Goal: Task Accomplishment & Management: Use online tool/utility

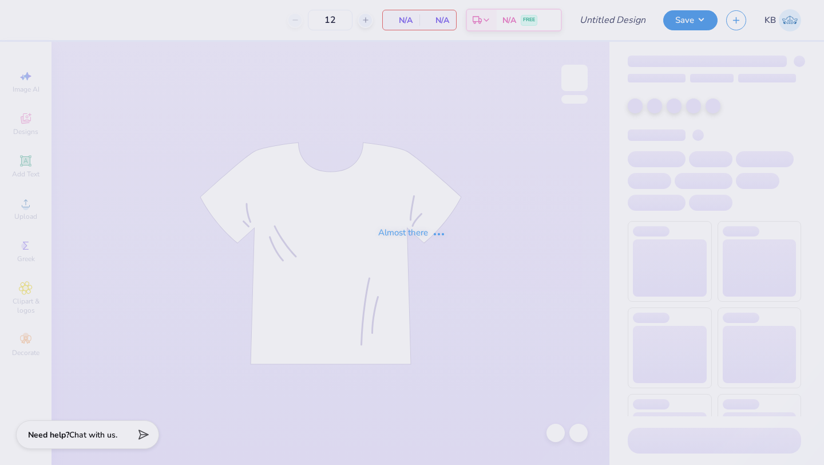
type input "Hoodie #2"
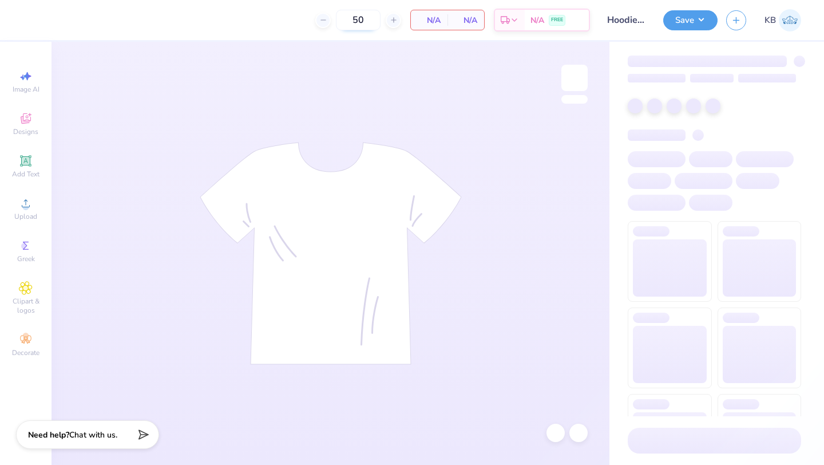
click at [327, 19] on div at bounding box center [322, 20] width 15 height 15
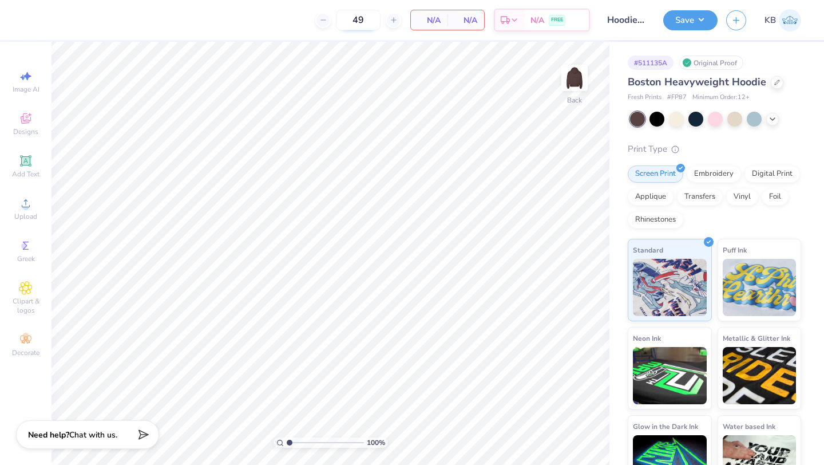
click at [360, 23] on input "49" at bounding box center [358, 20] width 45 height 21
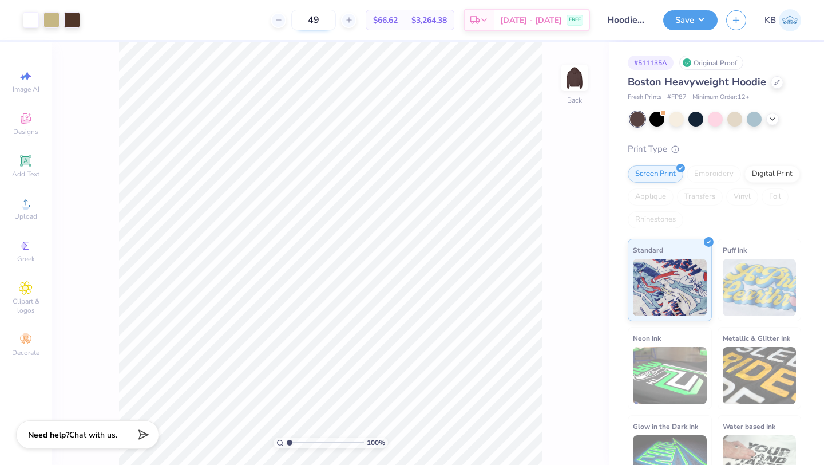
click at [336, 15] on input "49" at bounding box center [313, 20] width 45 height 21
type input "4"
click at [769, 54] on div "# 511135A Original Proof Boston Heavyweight Hoodie Fresh Prints # FP87 Minimum …" at bounding box center [716, 269] width 215 height 455
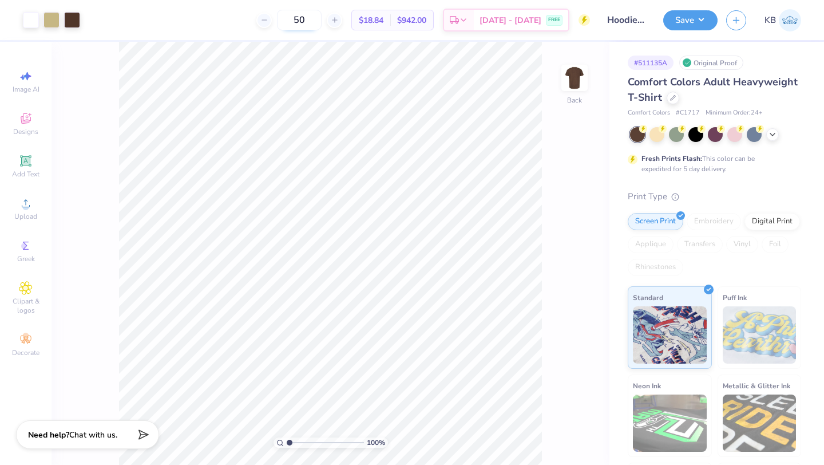
click at [322, 20] on input "50" at bounding box center [299, 20] width 45 height 21
type input "5"
type input "41"
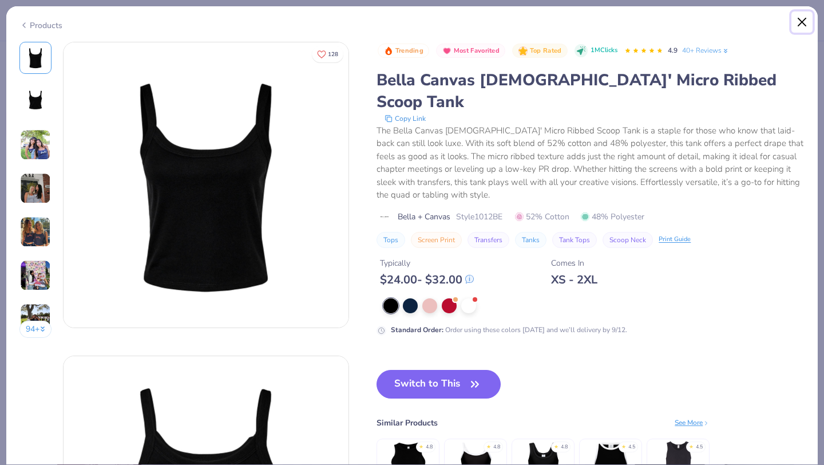
click at [806, 22] on button "Close" at bounding box center [802, 22] width 22 height 22
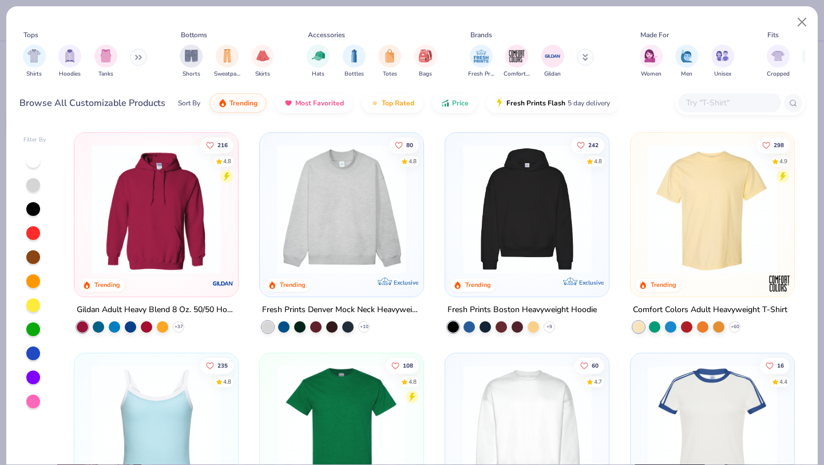
click at [706, 251] on img at bounding box center [712, 208] width 141 height 129
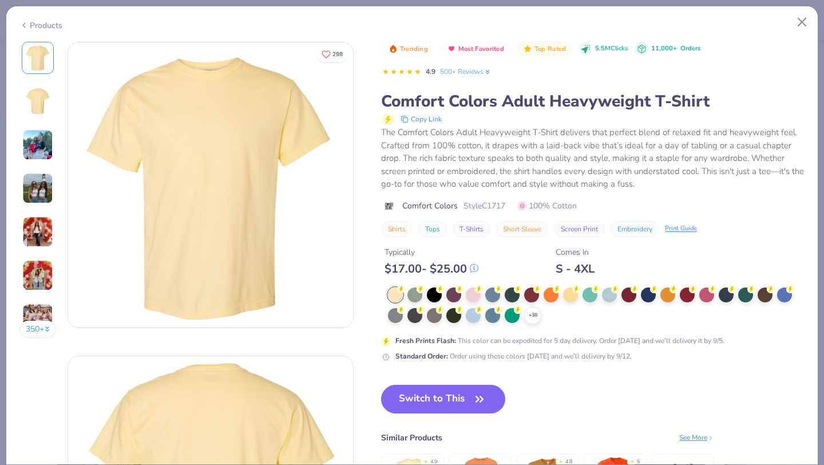
click at [0, 0] on icon at bounding box center [0, 0] width 0 height 0
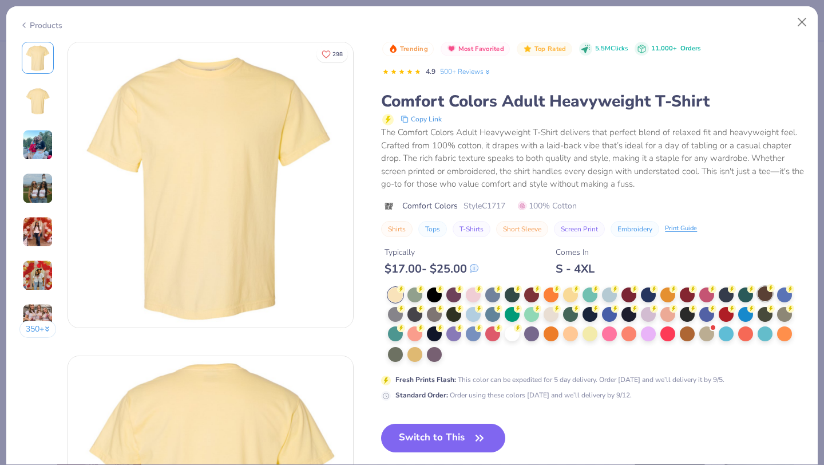
click at [763, 296] on div at bounding box center [765, 293] width 15 height 15
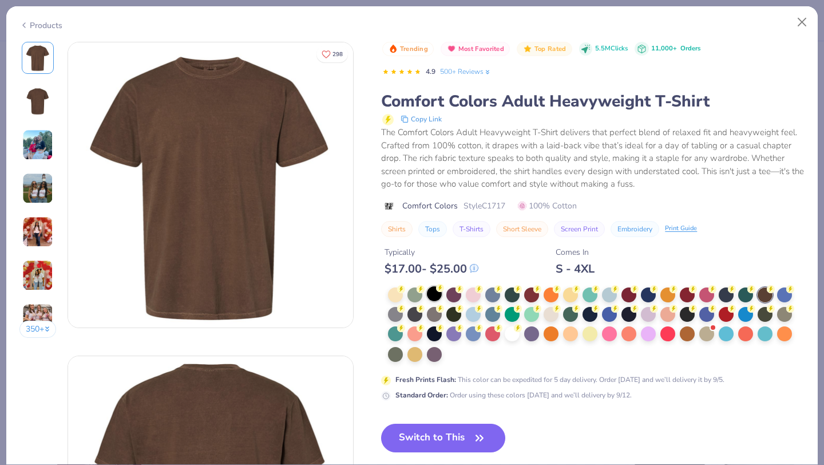
click at [438, 292] on div at bounding box center [434, 293] width 15 height 15
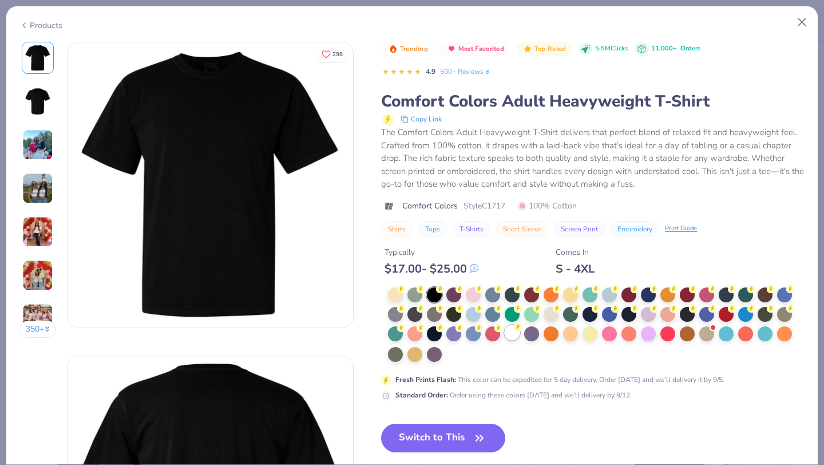
click at [513, 334] on div at bounding box center [512, 332] width 15 height 15
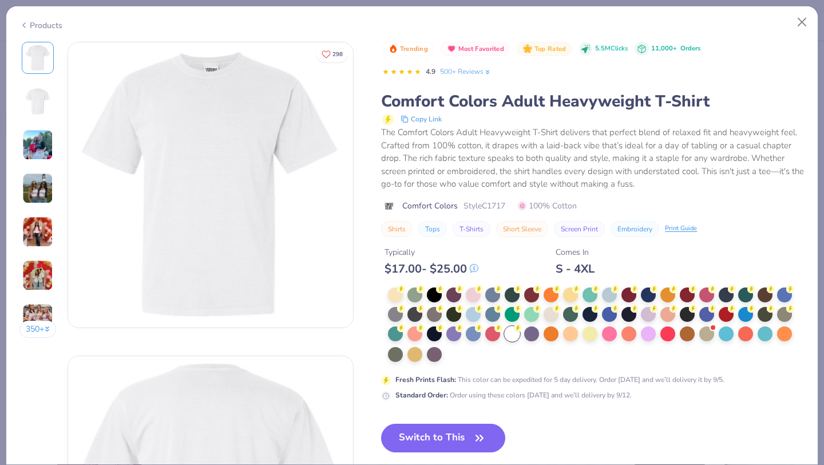
click at [765, 300] on div at bounding box center [765, 294] width 15 height 15
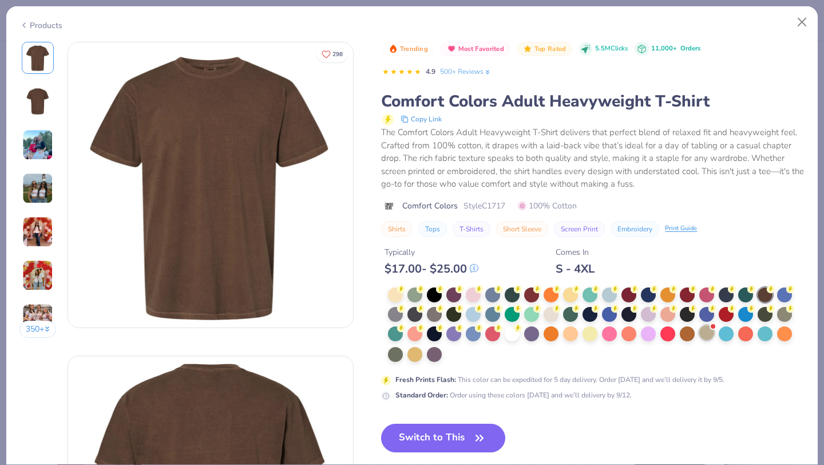
click at [710, 334] on div at bounding box center [706, 332] width 15 height 15
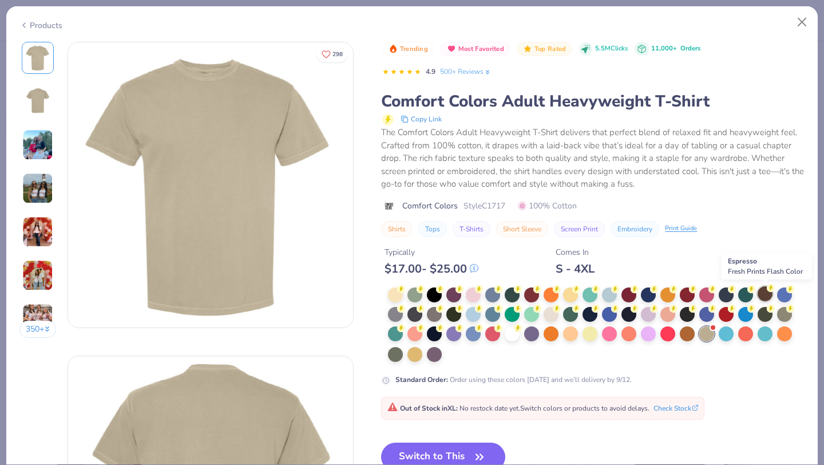
click at [762, 293] on div at bounding box center [765, 293] width 15 height 15
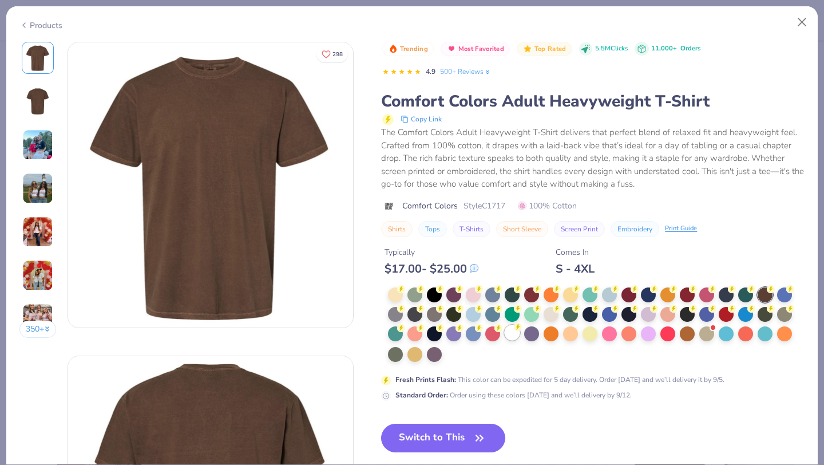
click at [513, 330] on div at bounding box center [512, 332] width 15 height 15
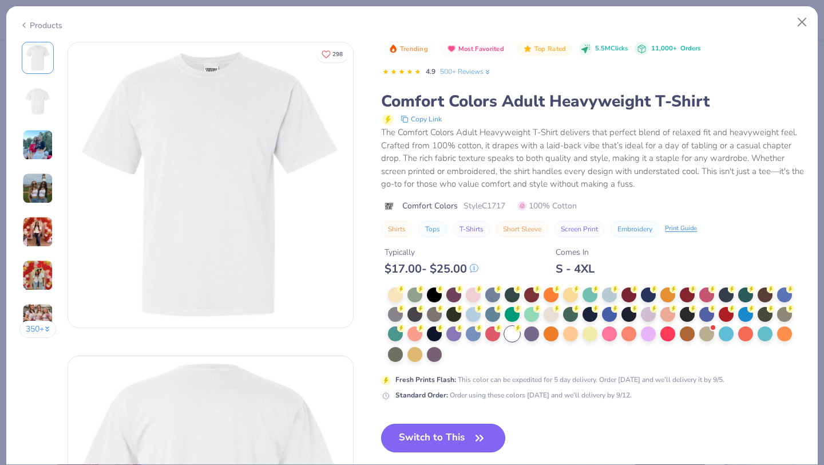
click at [430, 432] on button "Switch to This" at bounding box center [443, 437] width 124 height 29
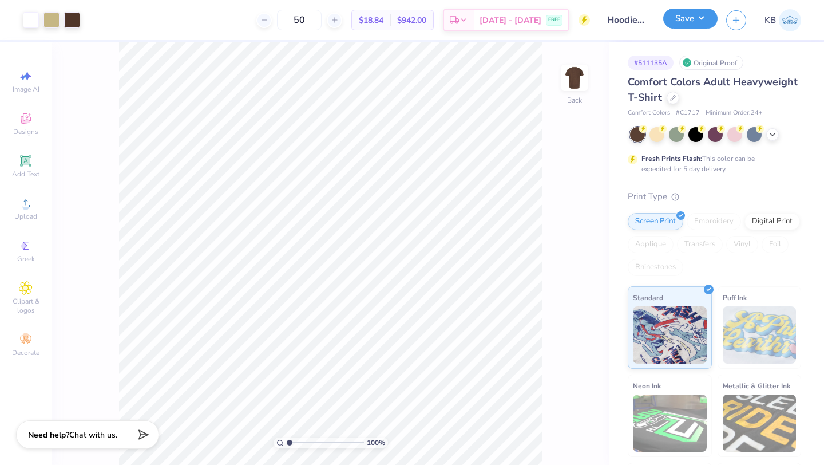
click at [705, 22] on button "Save" at bounding box center [690, 19] width 54 height 20
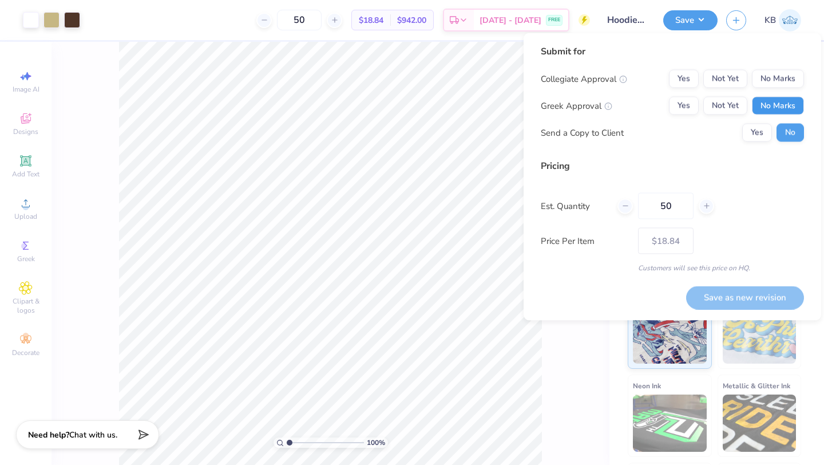
click at [775, 105] on button "No Marks" at bounding box center [778, 106] width 52 height 18
click at [781, 78] on button "No Marks" at bounding box center [778, 79] width 52 height 18
click at [626, 208] on icon at bounding box center [625, 206] width 8 height 8
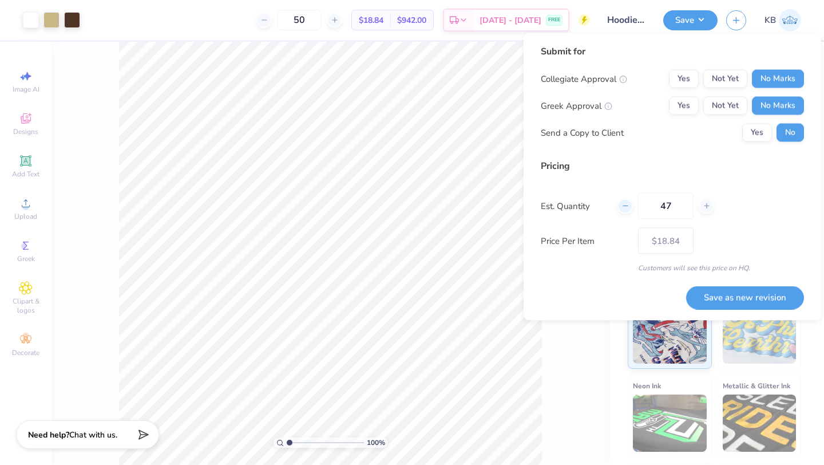
click at [626, 208] on icon at bounding box center [625, 206] width 8 height 8
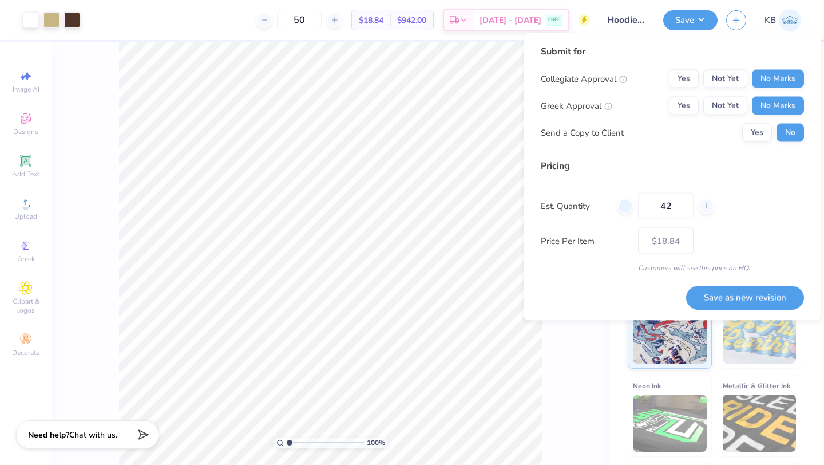
click at [626, 208] on icon at bounding box center [625, 206] width 8 height 8
type input "41"
type input "$20.82"
click at [670, 175] on div "Pricing Est. Quantity 41 Price Per Item $20.82 Customers will see this price on…" at bounding box center [672, 216] width 263 height 114
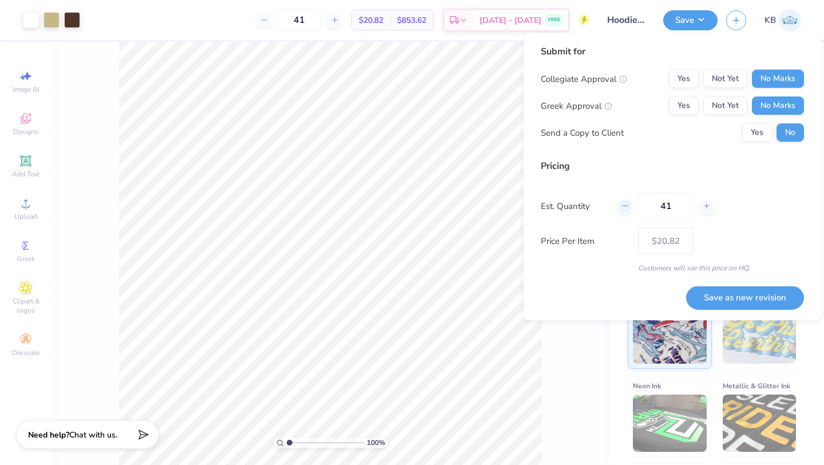
click at [623, 207] on icon at bounding box center [625, 206] width 8 height 8
type input "40"
type input "$20.89"
click at [706, 209] on icon at bounding box center [707, 206] width 8 height 8
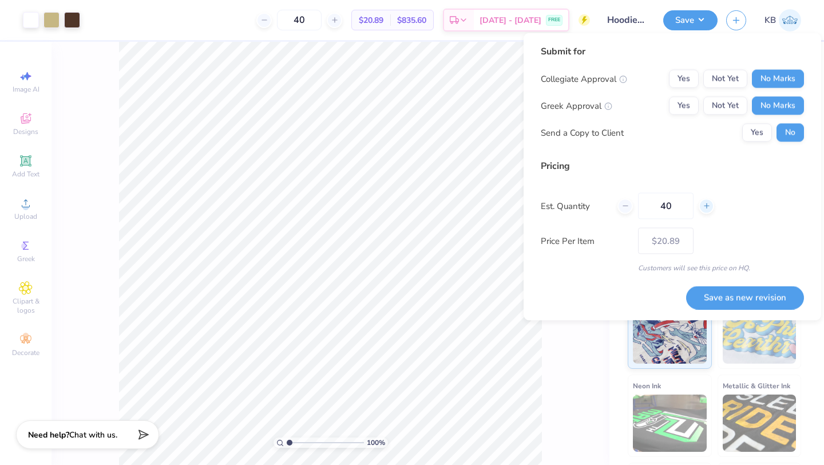
type input "41"
click at [748, 296] on button "Save as new revision" at bounding box center [745, 297] width 118 height 23
type input "$20.82"
